Goal: Information Seeking & Learning: Learn about a topic

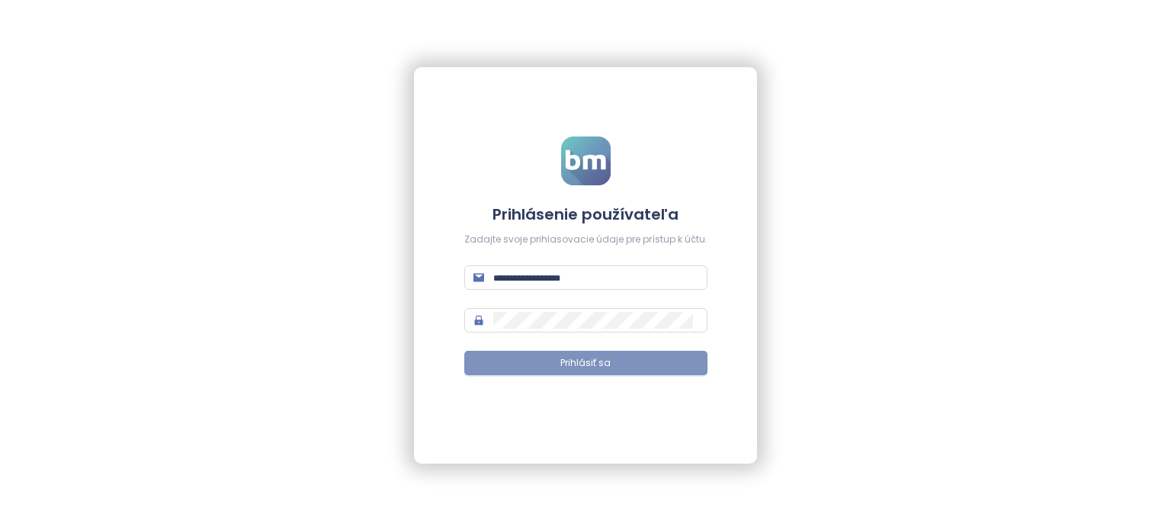
type input "**********"
click at [550, 367] on button "Prihlásiť sa" at bounding box center [585, 363] width 243 height 24
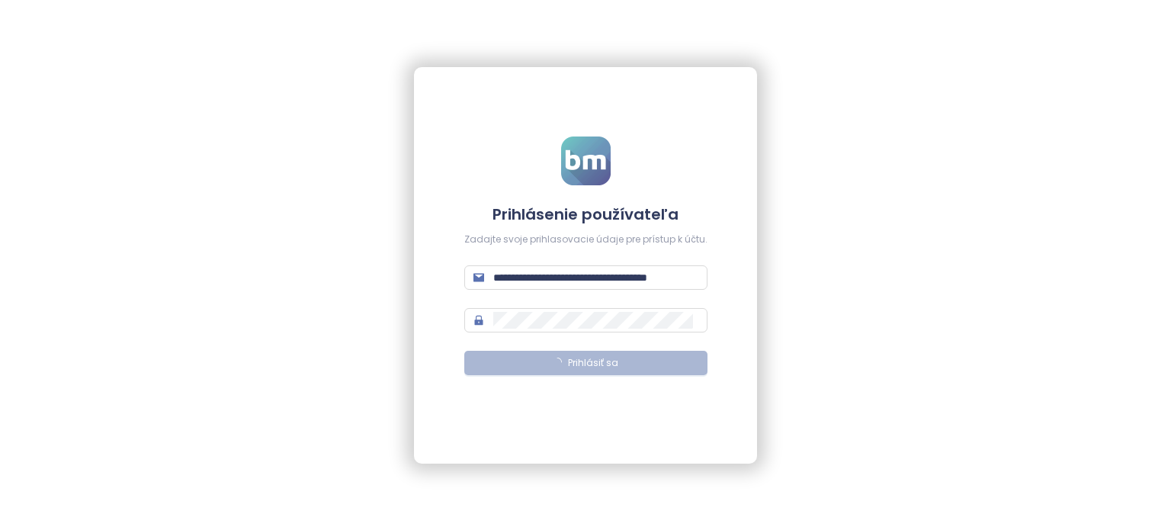
click at [520, 360] on button "Prihlásiť sa" at bounding box center [585, 363] width 243 height 24
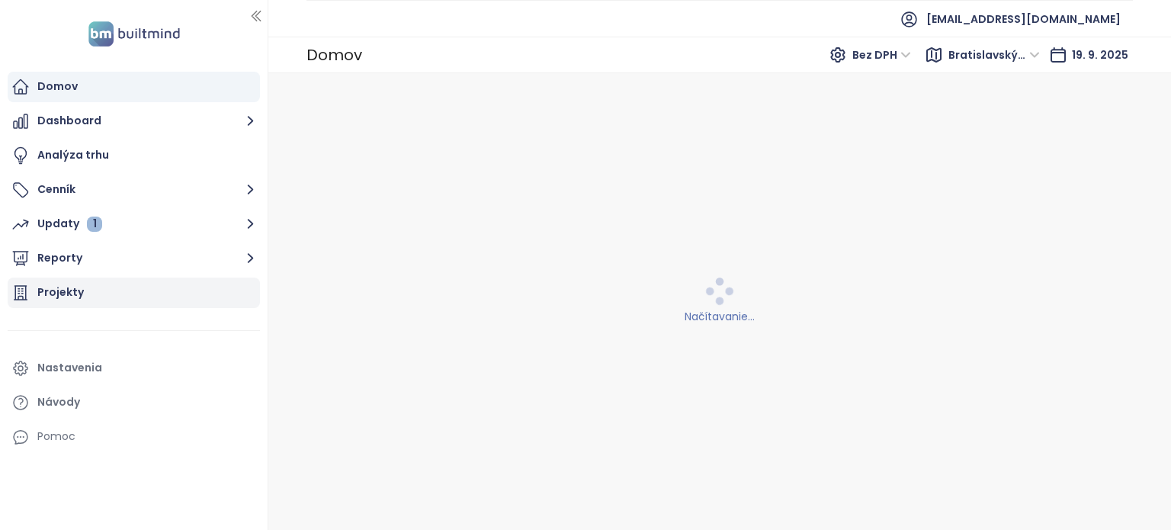
click at [151, 289] on div "Projekty" at bounding box center [134, 292] width 252 height 30
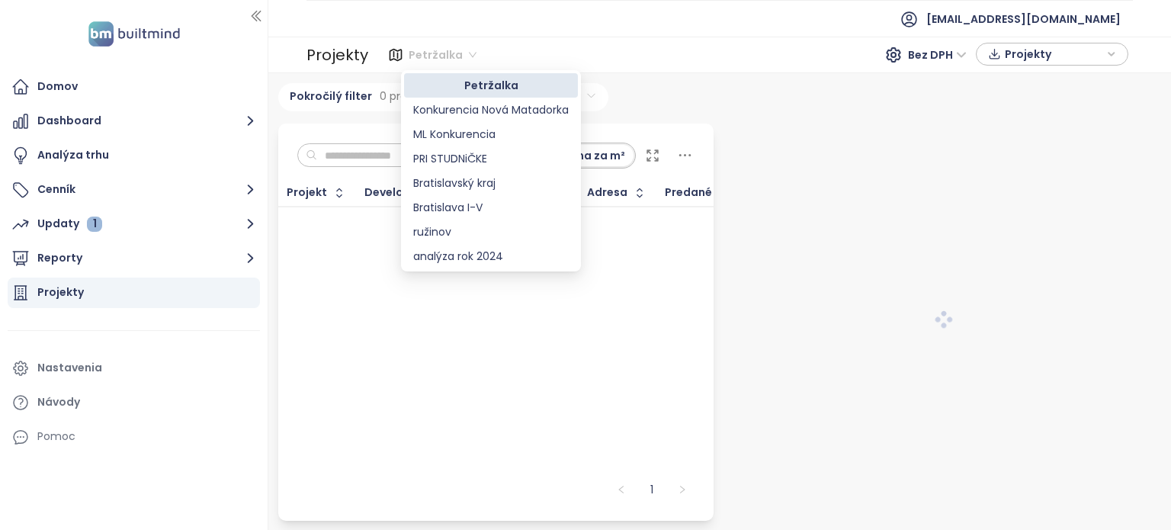
click at [423, 59] on span "Petržalka" at bounding box center [443, 54] width 68 height 23
click at [439, 200] on div "Bratislava I-V" at bounding box center [490, 207] width 155 height 17
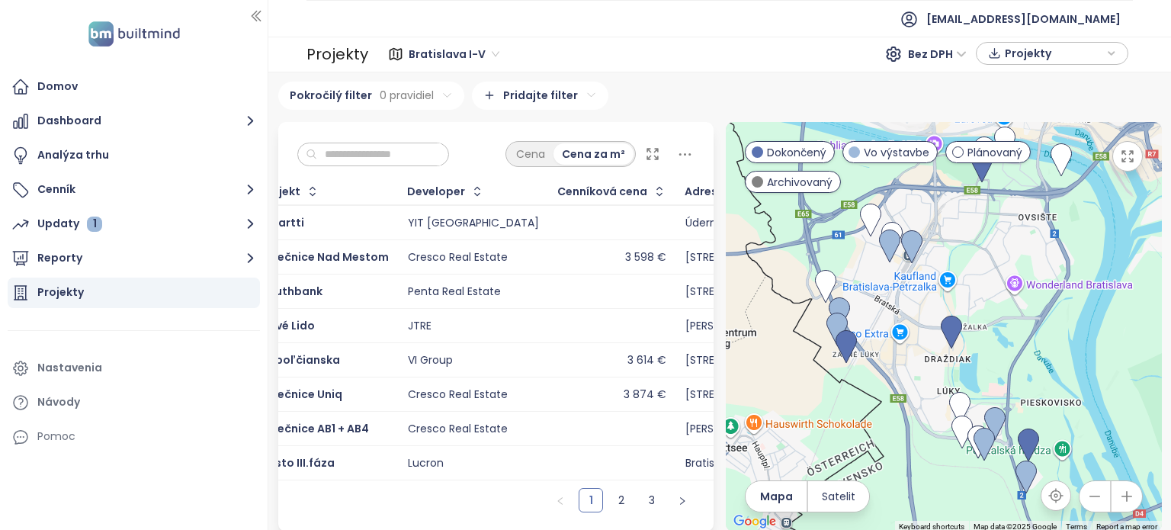
scroll to position [0, 27]
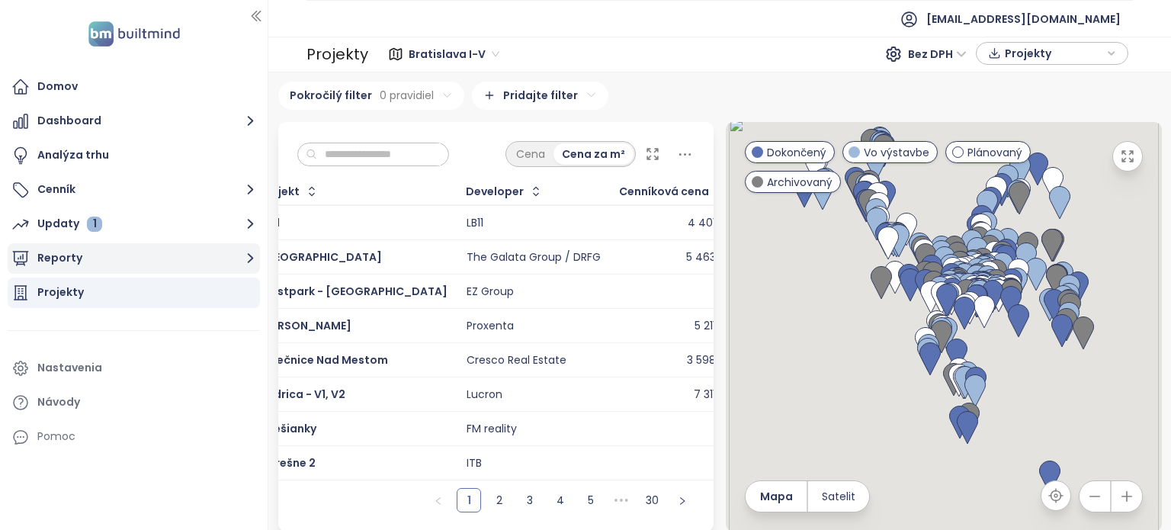
click at [146, 249] on button "Reporty" at bounding box center [134, 258] width 252 height 30
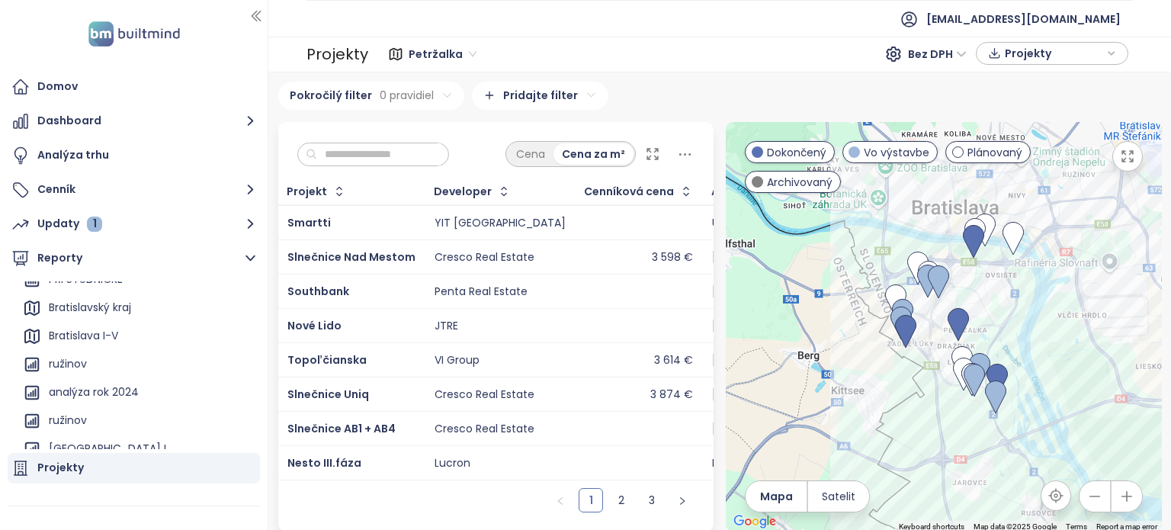
scroll to position [125, 0]
click at [112, 336] on div "Bratislava I-V" at bounding box center [83, 337] width 69 height 19
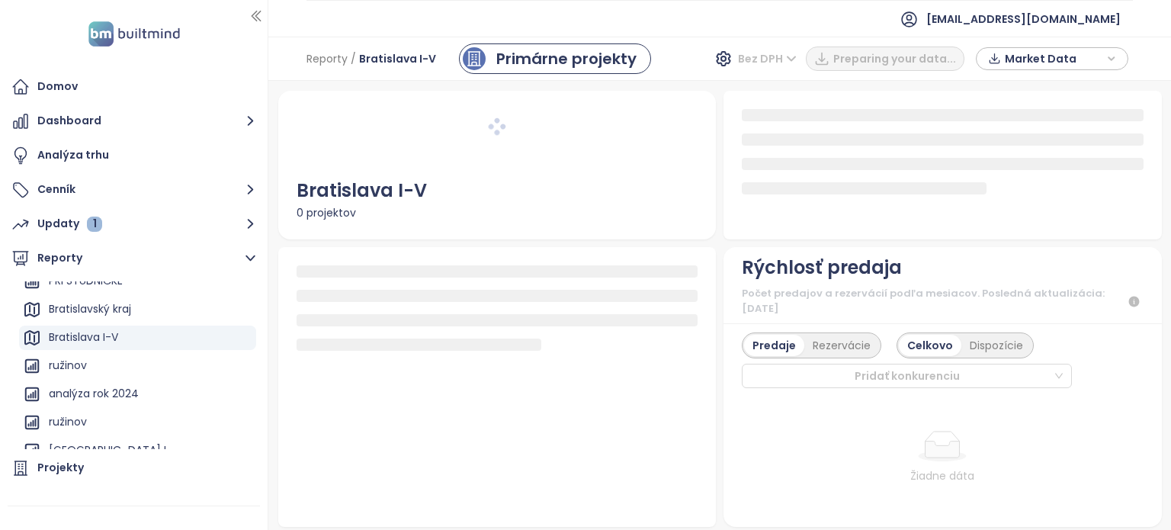
click at [752, 63] on span "Bez DPH" at bounding box center [767, 58] width 59 height 23
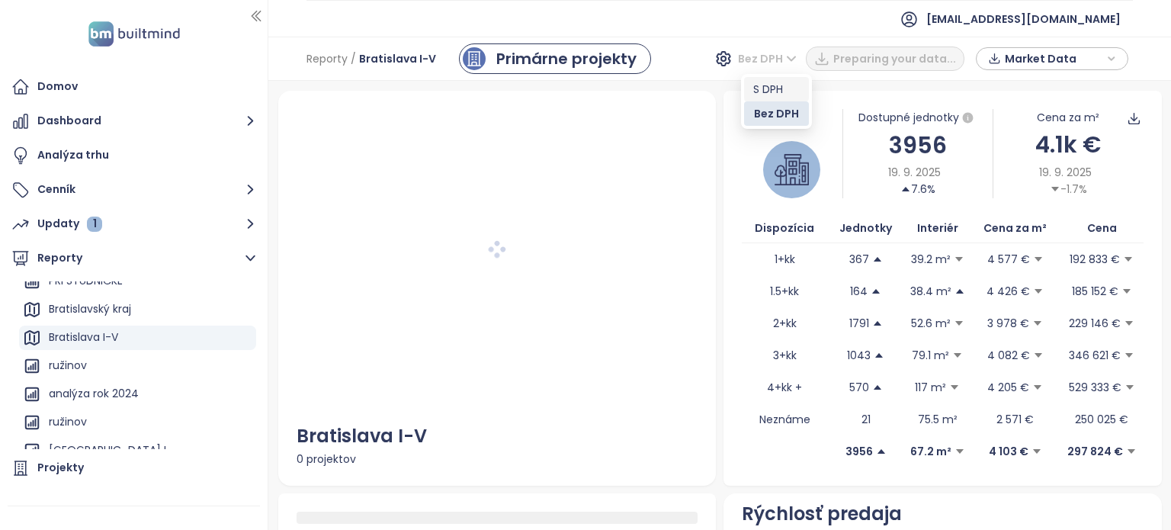
click at [758, 86] on div "S DPH" at bounding box center [776, 89] width 46 height 17
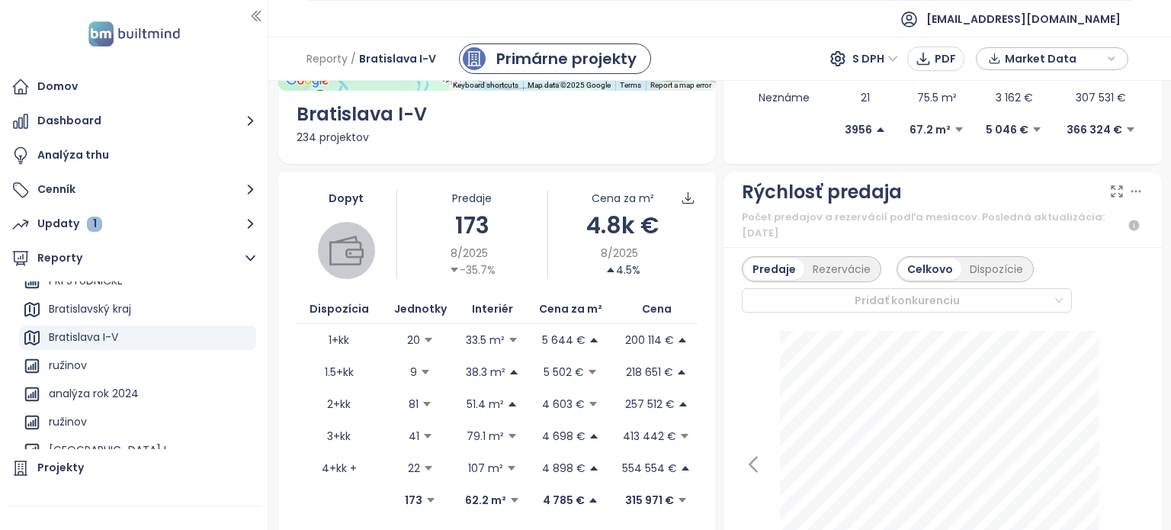
scroll to position [320, 0]
click at [384, 55] on span "Bratislava I-V" at bounding box center [397, 58] width 77 height 27
click at [110, 316] on div "Bratislavský kraj" at bounding box center [90, 309] width 82 height 19
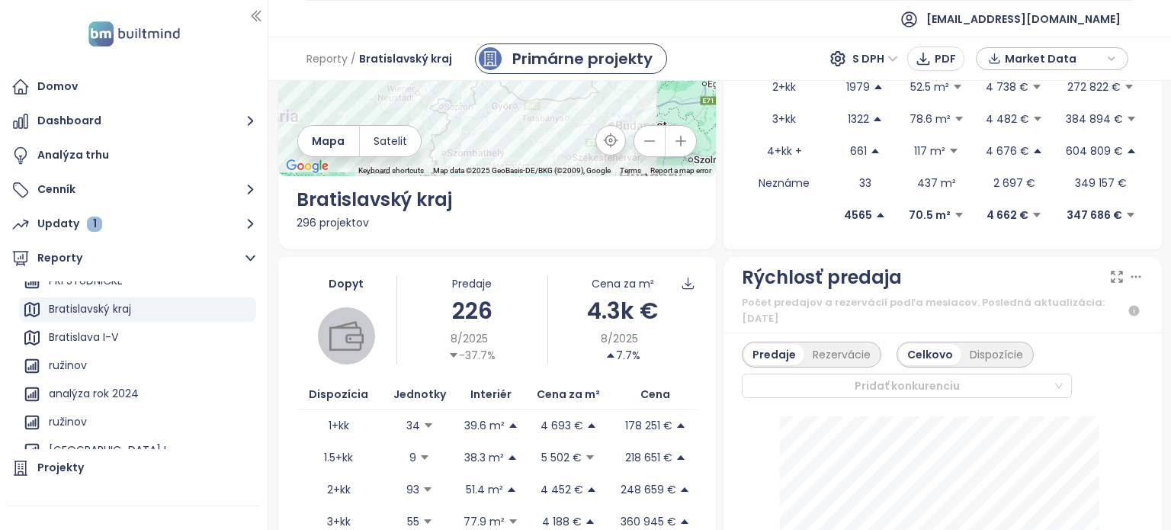
scroll to position [218, 0]
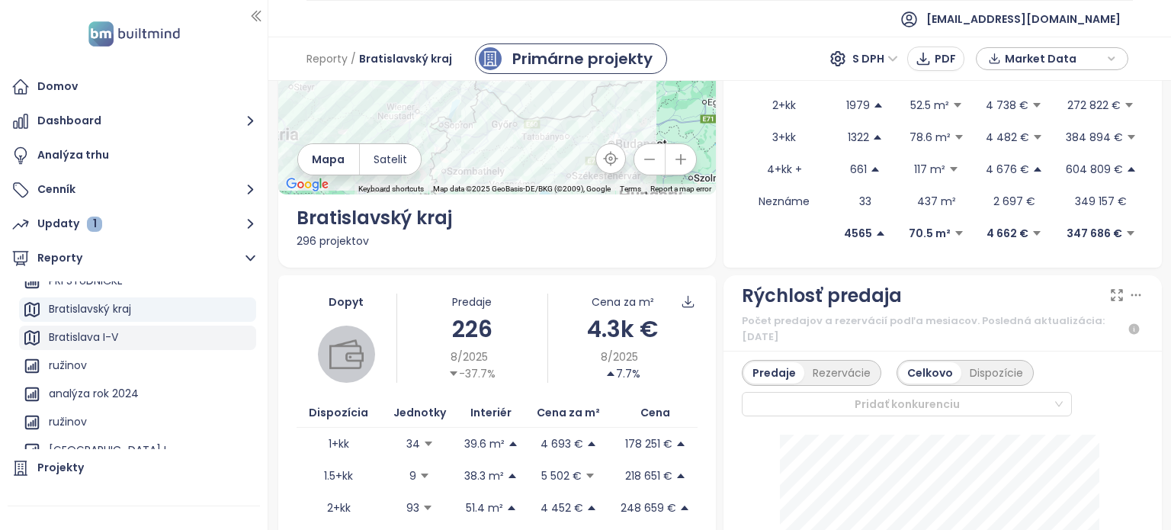
click at [85, 343] on div "Bratislava I-V" at bounding box center [83, 337] width 69 height 19
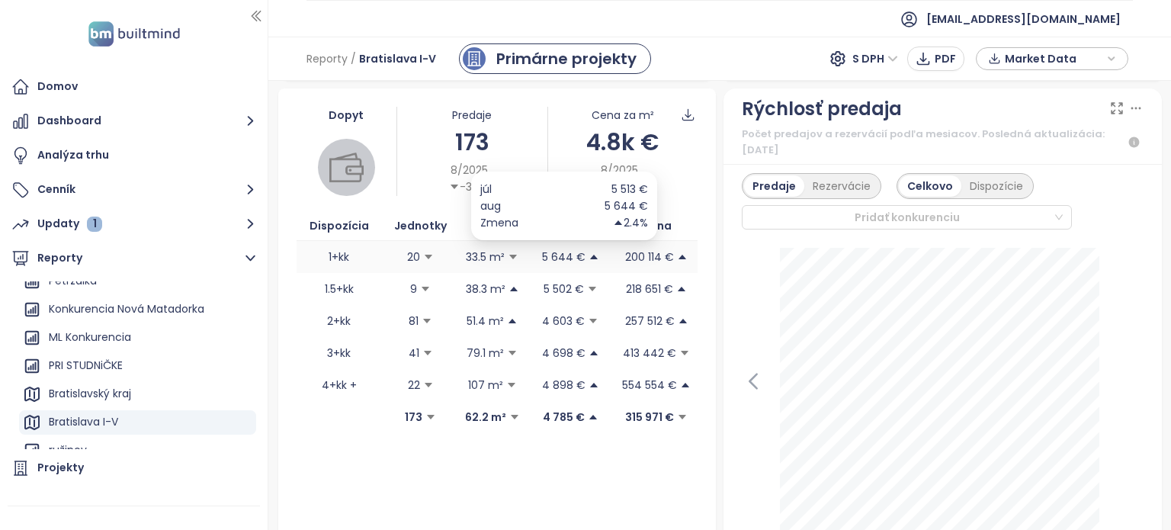
scroll to position [383, 0]
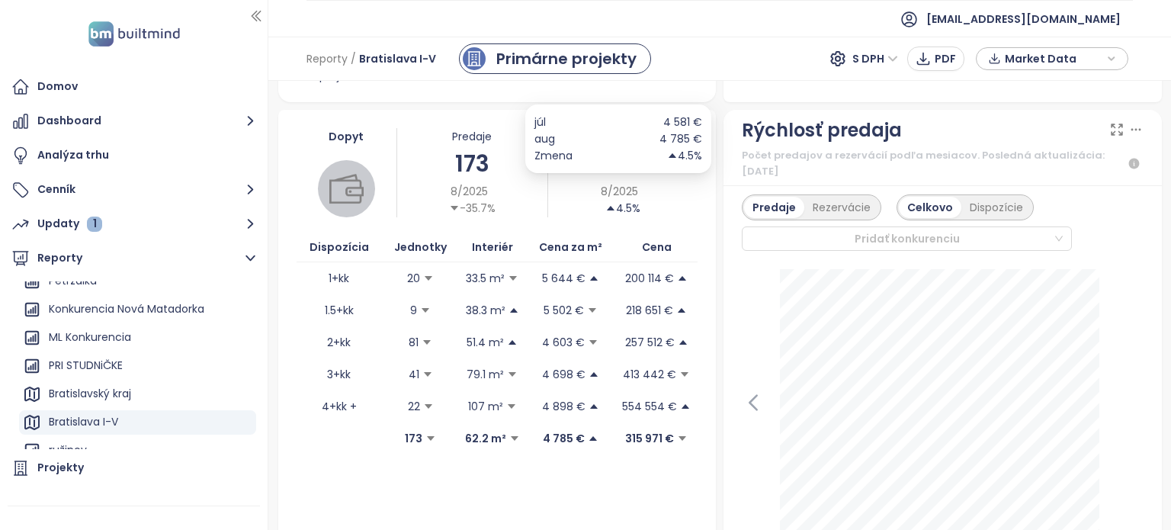
click at [637, 214] on div "8/2025 4.5%" at bounding box center [622, 200] width 43 height 34
click at [588, 213] on div "8/2025 4.5%" at bounding box center [622, 200] width 149 height 34
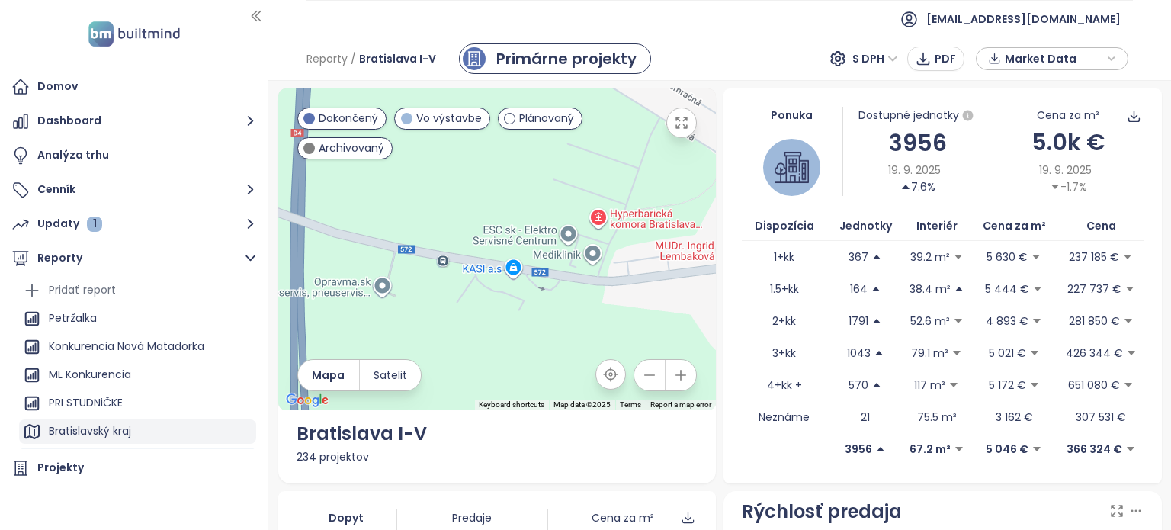
scroll to position [0, 0]
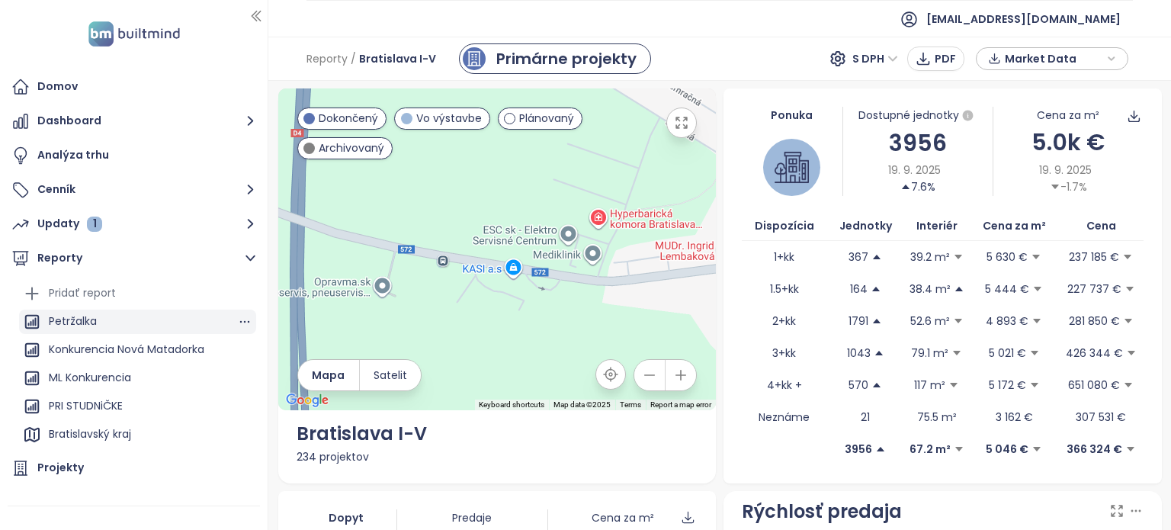
click at [73, 322] on div "Petržalka" at bounding box center [73, 321] width 48 height 19
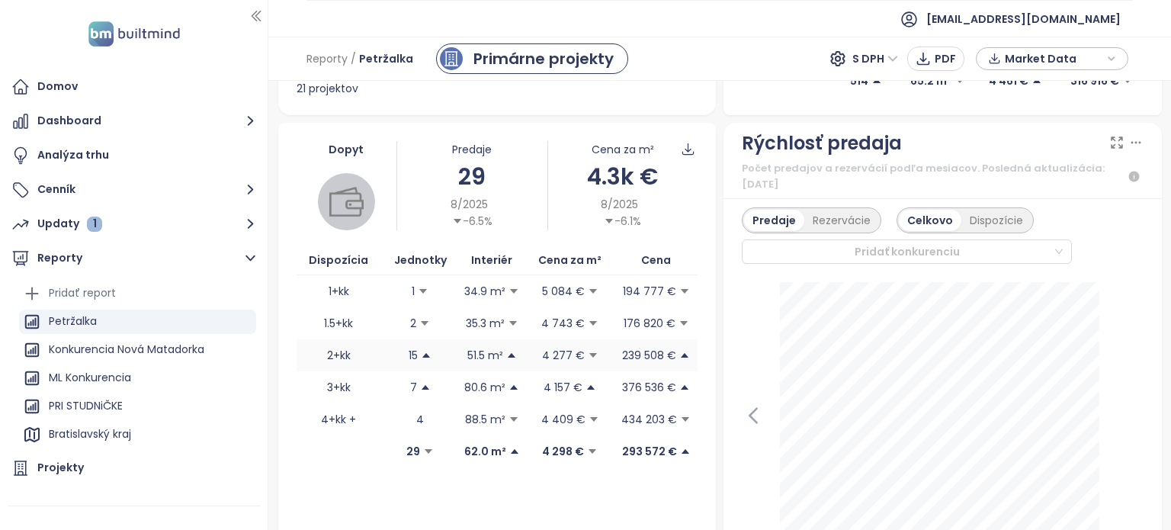
scroll to position [338, 0]
